Goal: Transaction & Acquisition: Purchase product/service

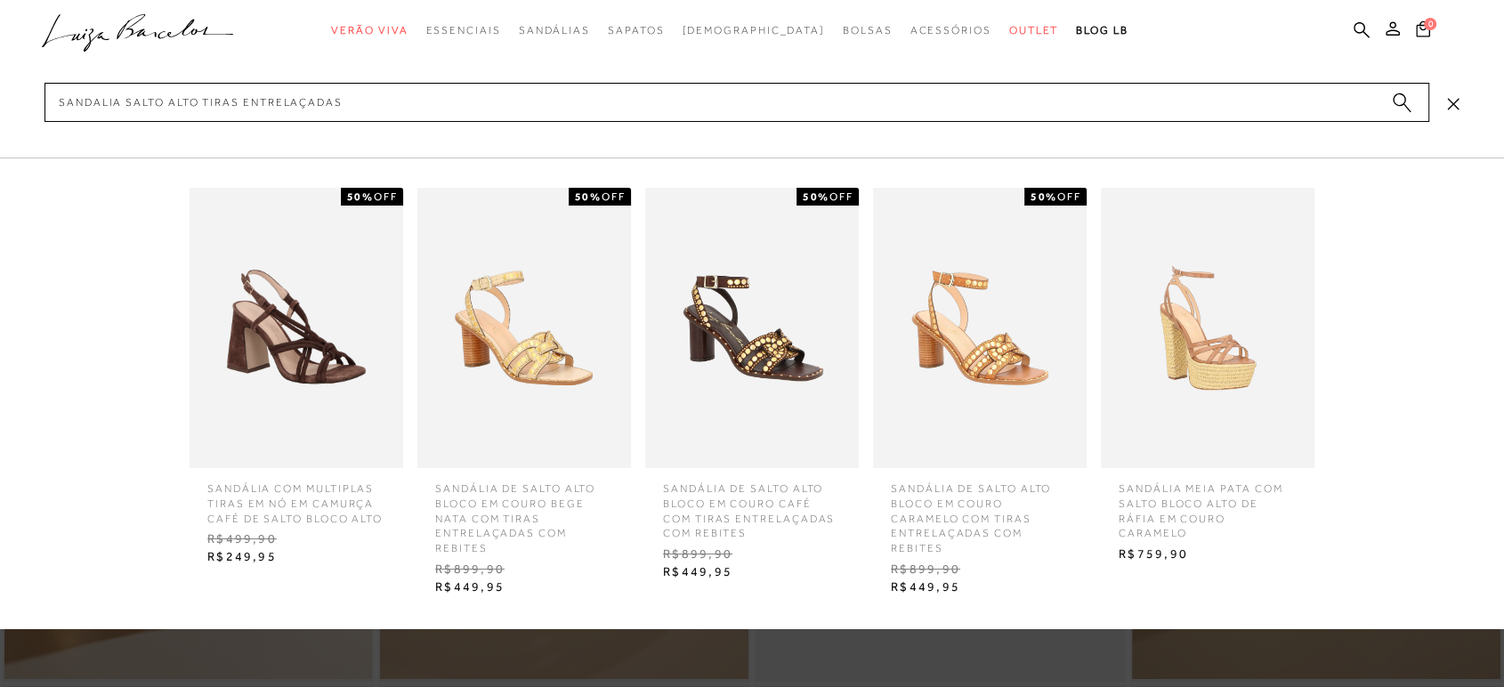
type input "sandalia salto alto tiras entrelaçadas"
click at [1404, 98] on circle "submit" at bounding box center [1399, 99] width 12 height 12
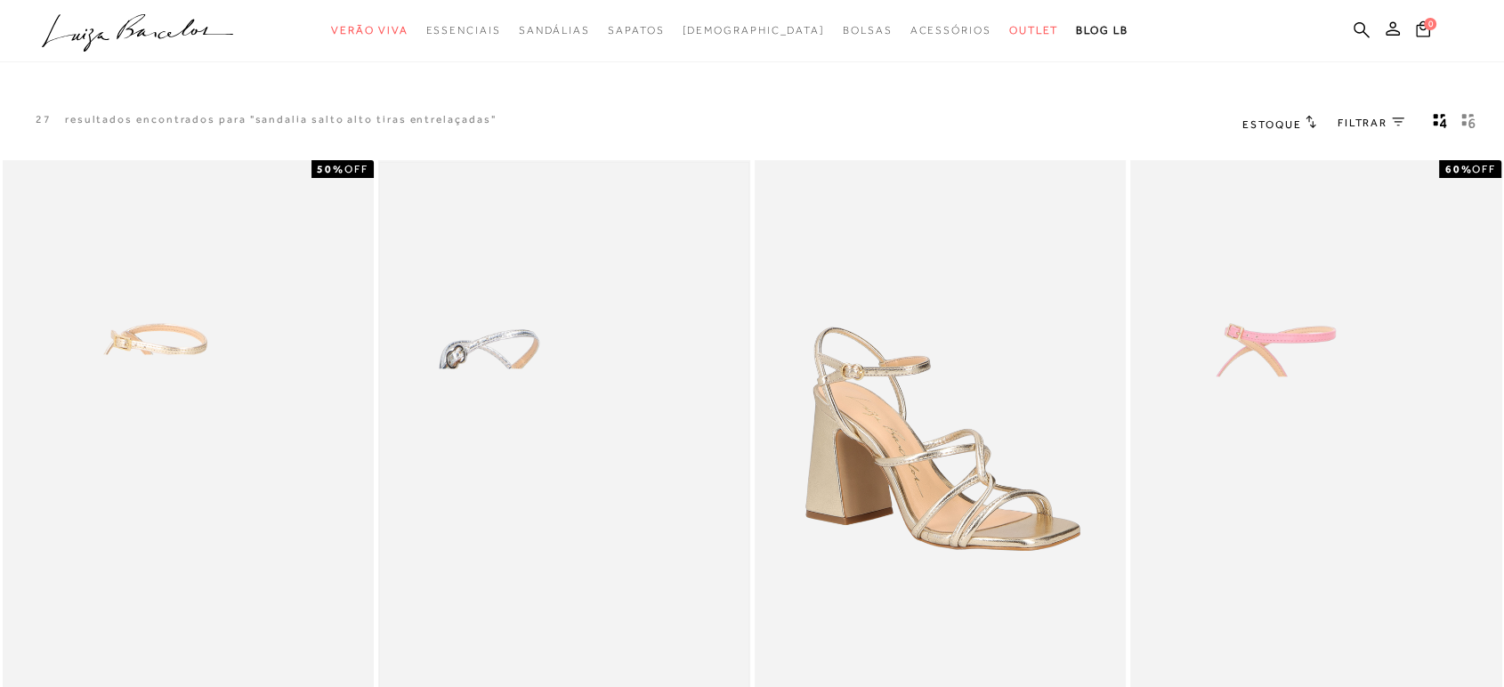
scroll to position [198, 0]
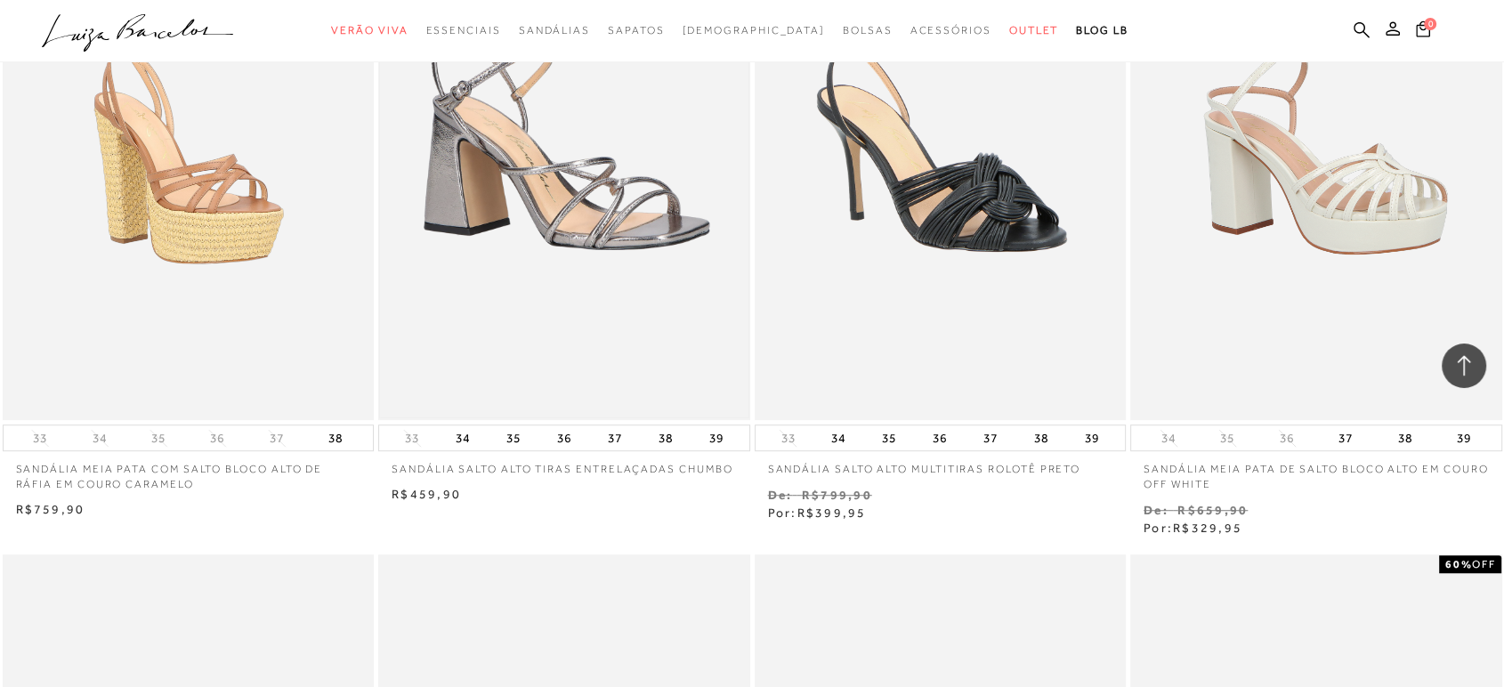
click at [584, 218] on img at bounding box center [564, 142] width 368 height 552
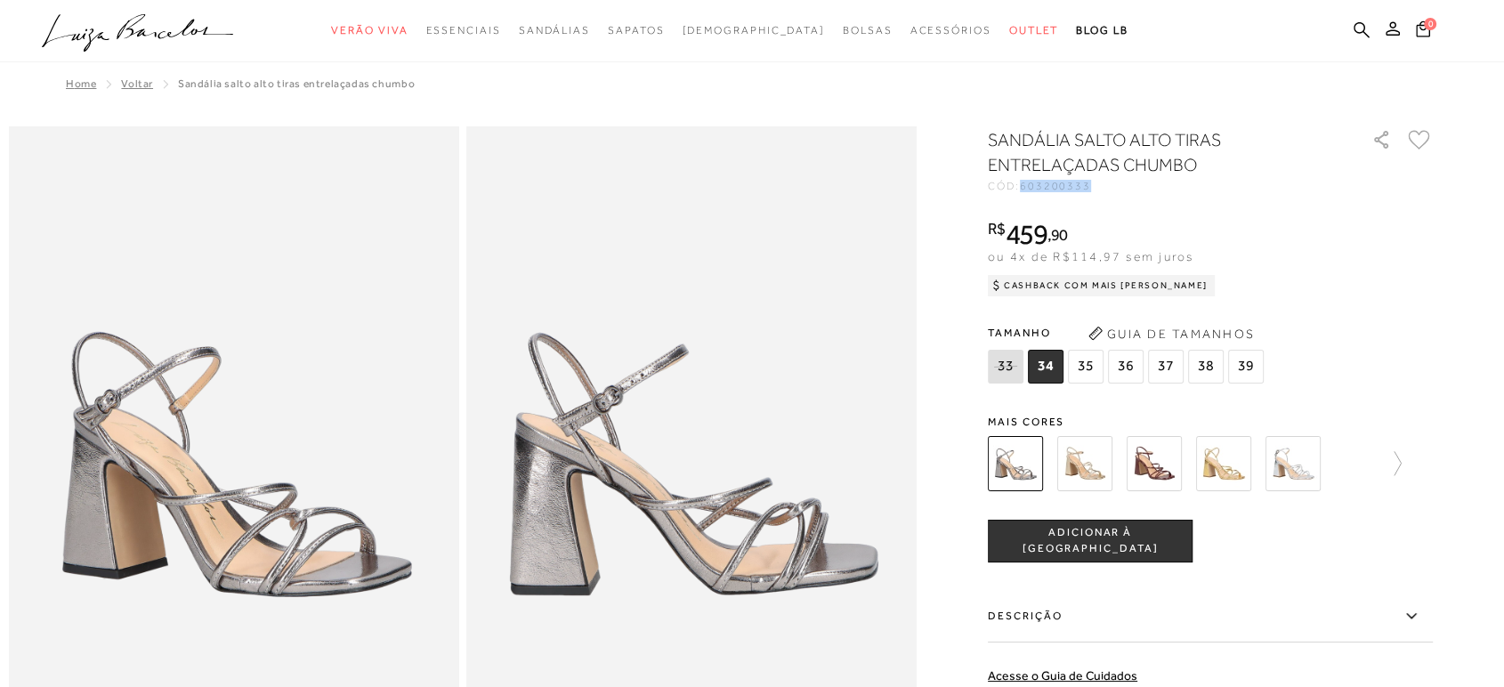
drag, startPoint x: 1031, startPoint y: 188, endPoint x: 1109, endPoint y: 190, distance: 77.5
click at [1109, 190] on div "CÓD: 603200333" at bounding box center [1166, 186] width 356 height 11
copy span "603200333"
